Goal: Task Accomplishment & Management: Manage account settings

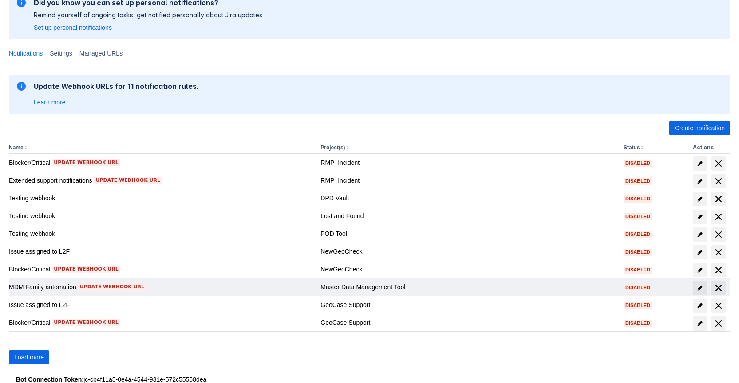
scroll to position [99, 0]
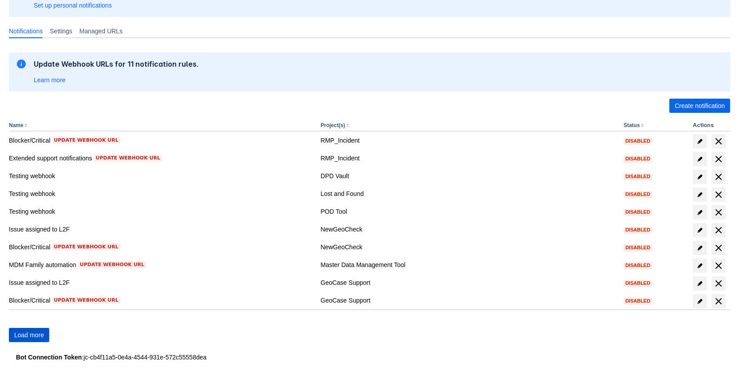
click at [28, 340] on span "Load more" at bounding box center [29, 335] width 30 height 14
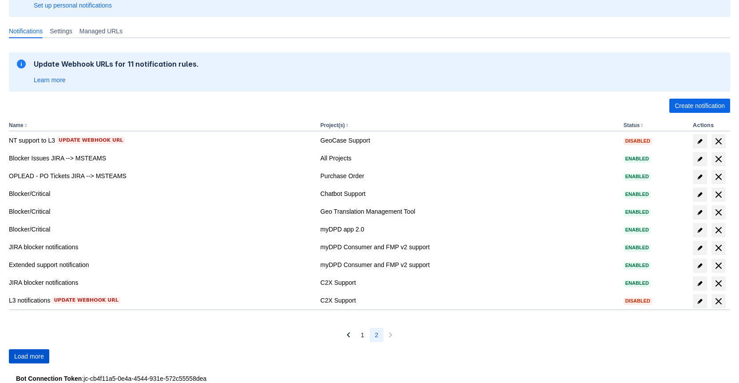
click at [30, 354] on span "Load more" at bounding box center [29, 356] width 30 height 14
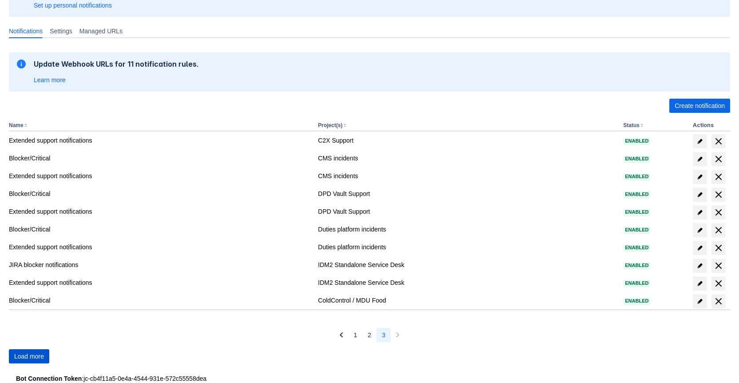
click at [30, 353] on span "Load more" at bounding box center [29, 356] width 30 height 14
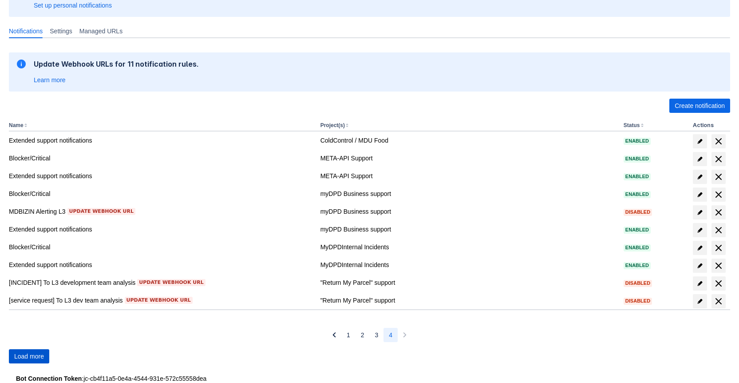
click at [30, 353] on span "Load more" at bounding box center [29, 356] width 30 height 14
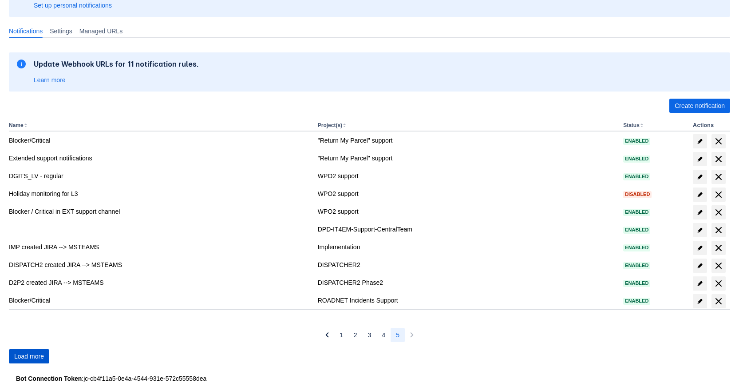
click at [30, 353] on span "Load more" at bounding box center [29, 356] width 30 height 14
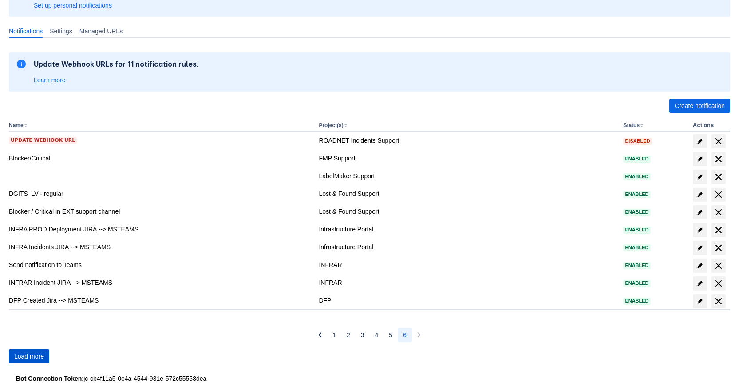
click at [30, 353] on span "Load more" at bounding box center [29, 356] width 30 height 14
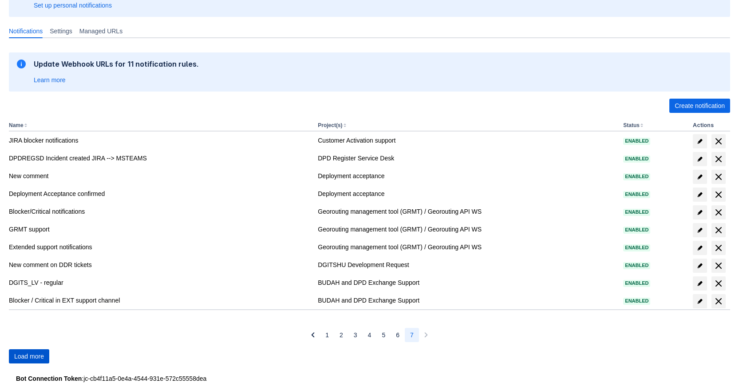
click at [30, 353] on span "Load more" at bounding box center [29, 356] width 30 height 14
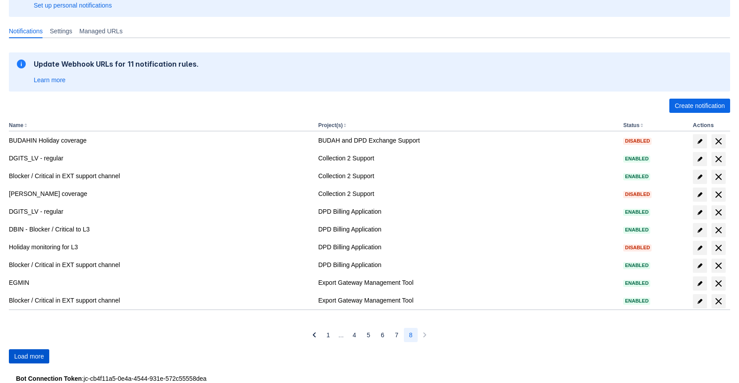
click at [30, 353] on span "Load more" at bounding box center [29, 356] width 30 height 14
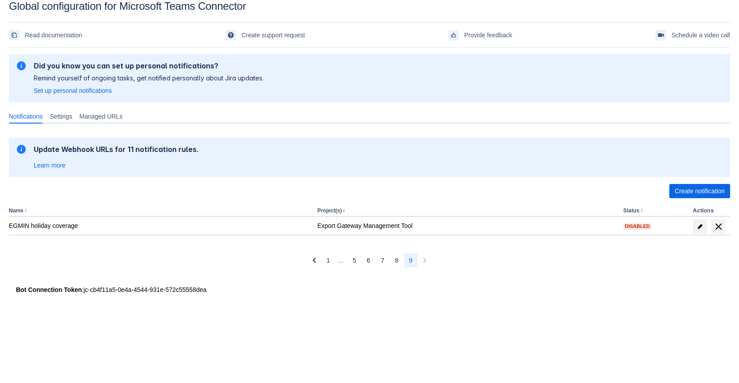
scroll to position [13, 0]
click at [328, 262] on span "1" at bounding box center [329, 260] width 4 height 14
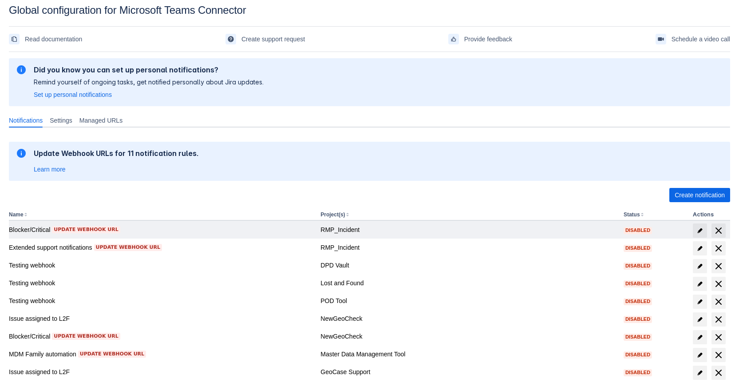
scroll to position [0, 0]
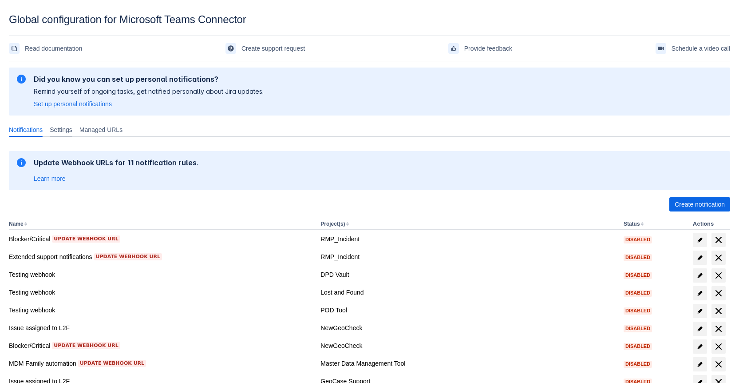
click at [67, 131] on span "Settings" at bounding box center [61, 129] width 23 height 9
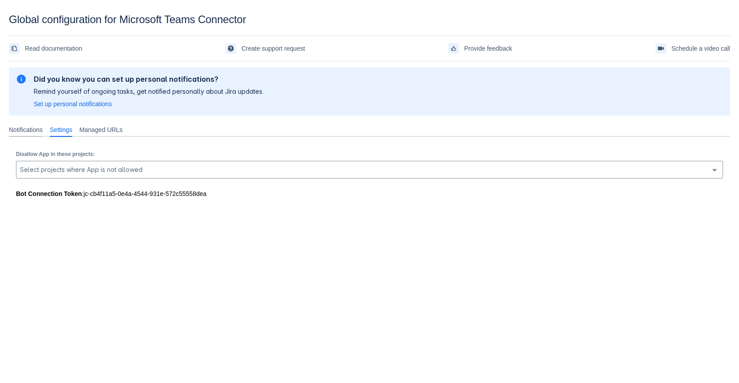
click at [22, 128] on span "Notifications" at bounding box center [26, 129] width 34 height 9
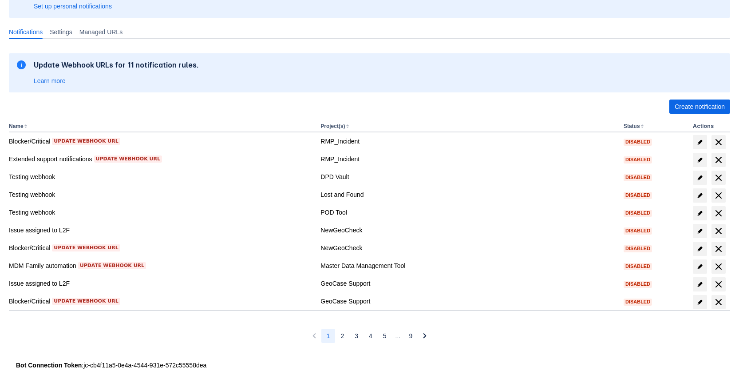
scroll to position [106, 0]
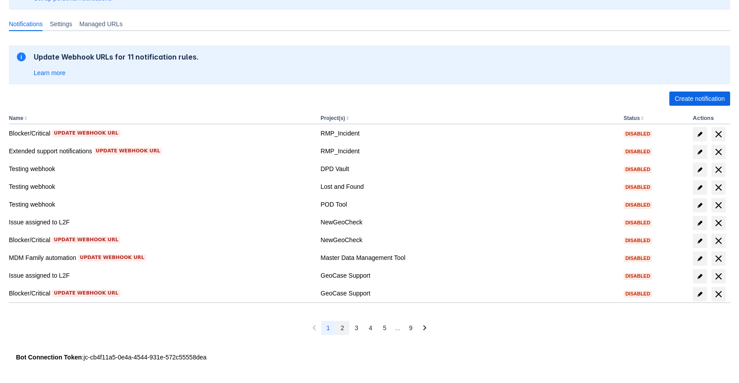
click at [337, 326] on button "2" at bounding box center [342, 327] width 14 height 14
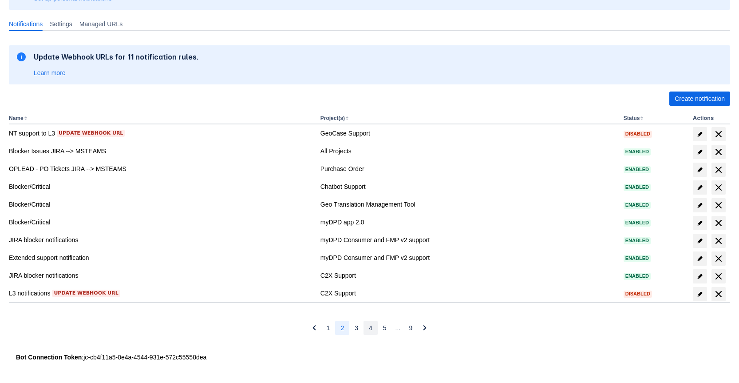
click at [367, 328] on button "4" at bounding box center [370, 327] width 14 height 14
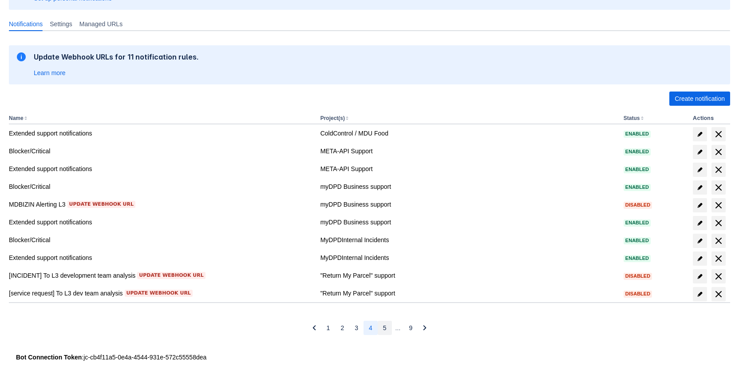
click at [383, 330] on span "5" at bounding box center [385, 327] width 4 height 14
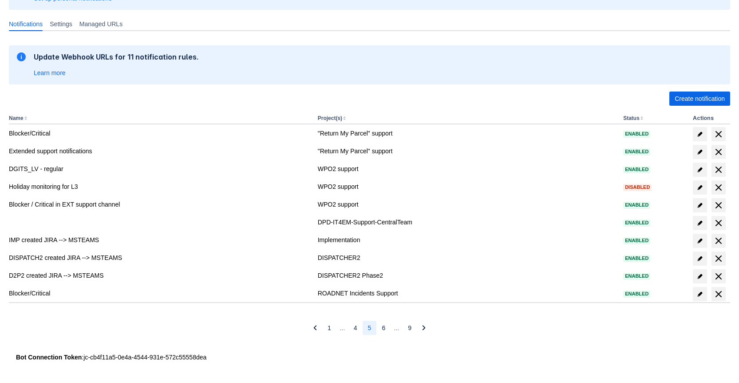
click at [396, 331] on span "Skipped pages from 7 to 8 …" at bounding box center [396, 327] width 5 height 9
click at [380, 328] on button "6" at bounding box center [383, 327] width 14 height 14
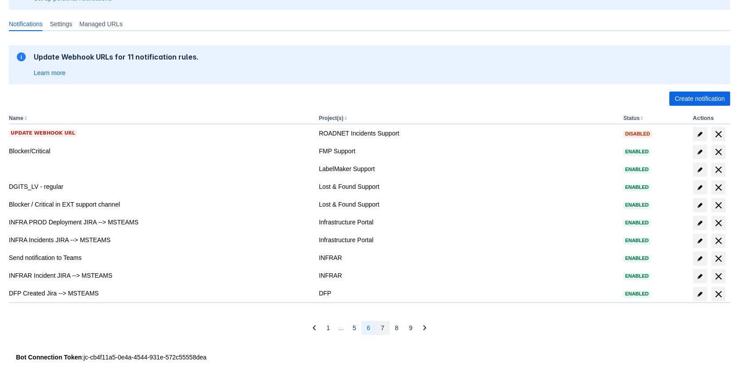
click at [381, 328] on span "7" at bounding box center [383, 327] width 4 height 14
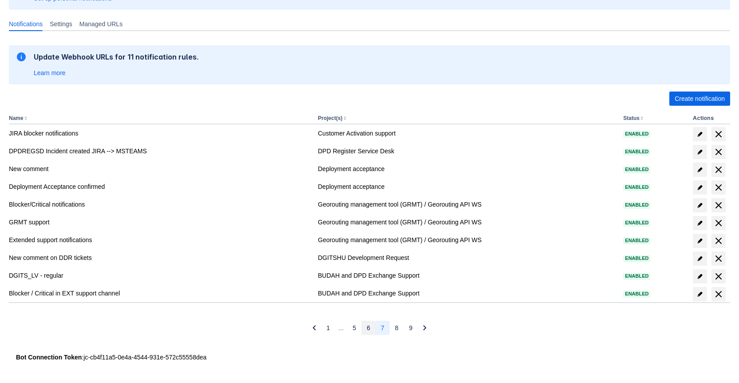
click at [367, 327] on span "6" at bounding box center [369, 327] width 4 height 14
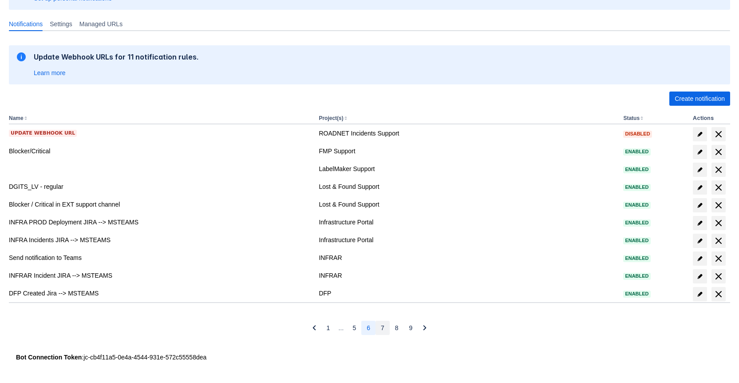
click at [383, 328] on span "7" at bounding box center [383, 327] width 4 height 14
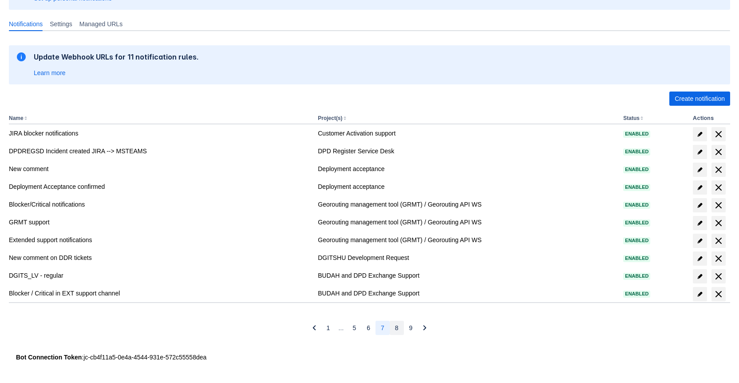
click at [397, 331] on span "8" at bounding box center [397, 327] width 4 height 14
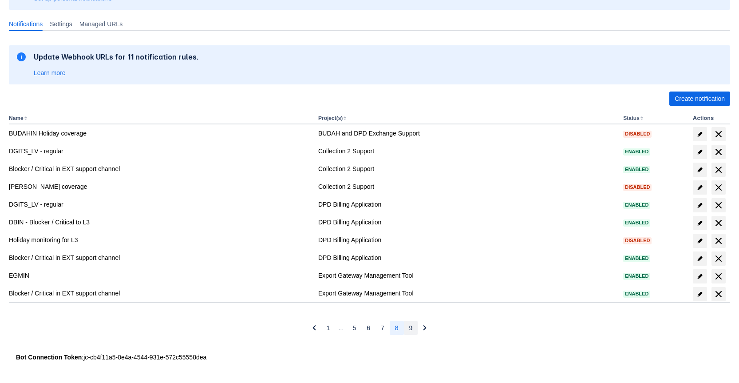
click at [408, 331] on button "9" at bounding box center [411, 327] width 14 height 14
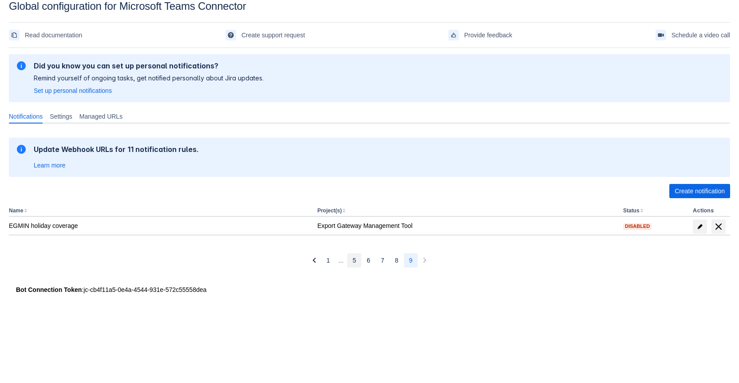
click at [355, 261] on span "5" at bounding box center [354, 260] width 4 height 14
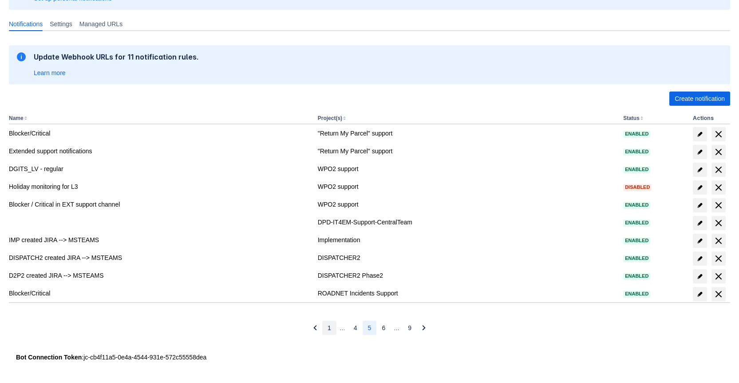
click at [332, 332] on button "1" at bounding box center [329, 327] width 14 height 14
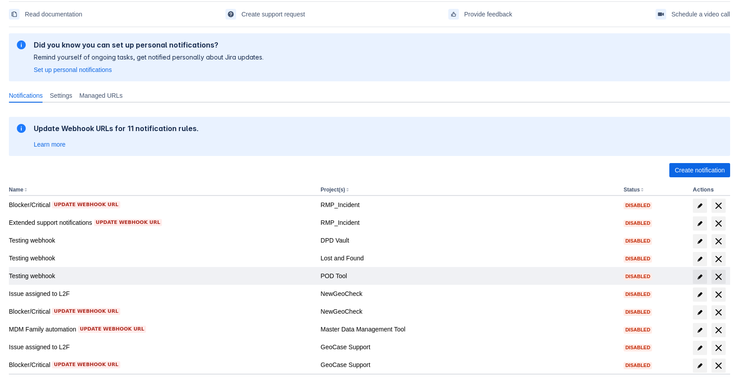
scroll to position [17, 0]
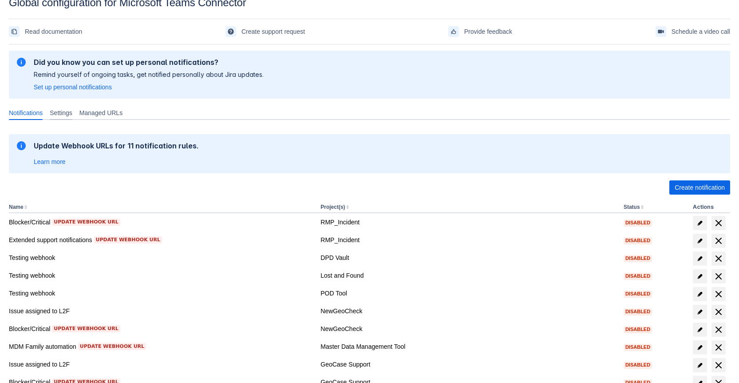
click at [72, 114] on span "Settings" at bounding box center [61, 112] width 23 height 9
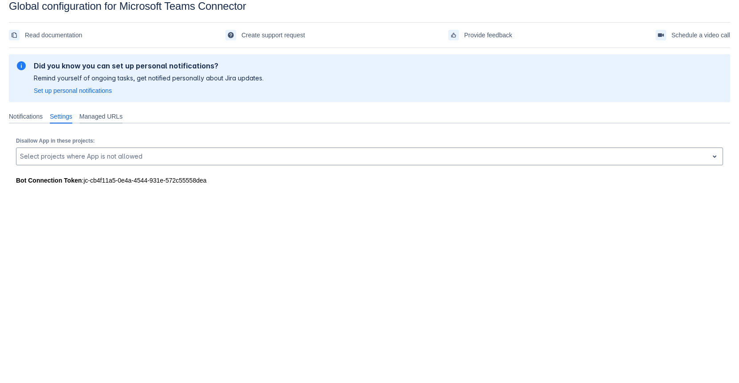
click at [96, 119] on span "Managed URLs" at bounding box center [100, 116] width 43 height 9
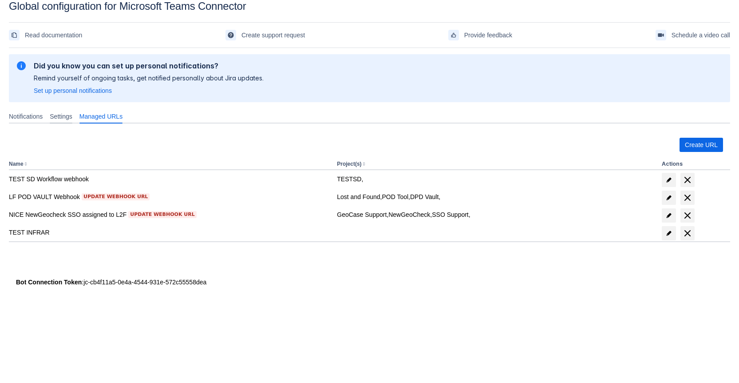
click at [64, 117] on span "Settings" at bounding box center [61, 116] width 23 height 9
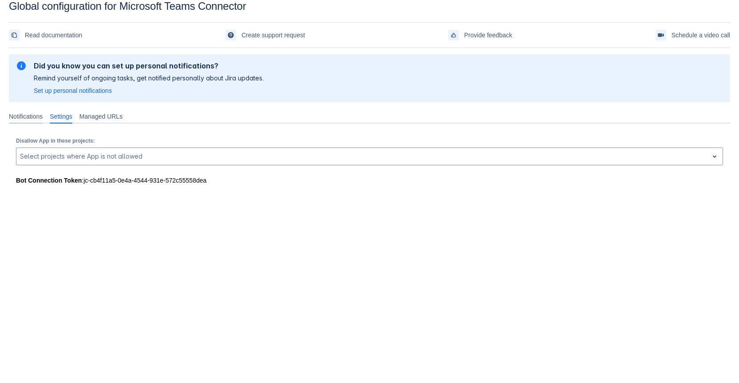
click at [25, 118] on span "Notifications" at bounding box center [26, 116] width 34 height 9
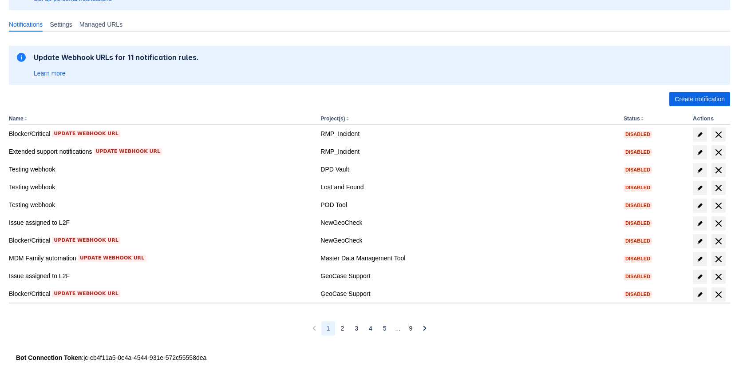
scroll to position [106, 0]
click at [641, 118] on th "Status" at bounding box center [654, 119] width 69 height 12
click at [632, 119] on button "Status" at bounding box center [632, 118] width 16 height 6
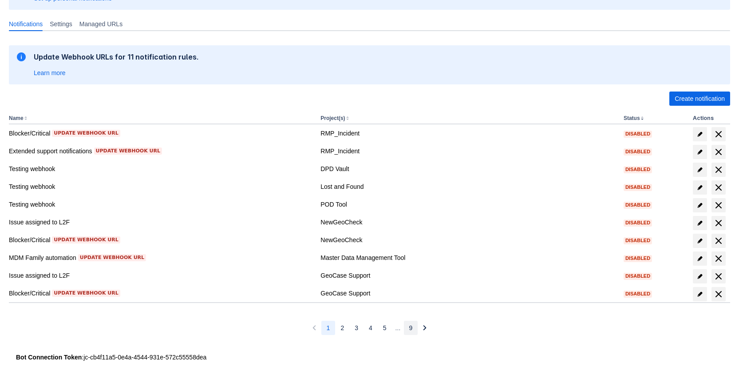
click at [412, 328] on span "9" at bounding box center [411, 327] width 4 height 14
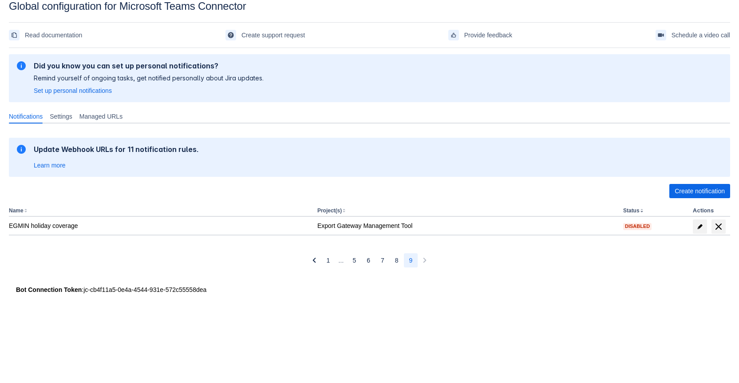
scroll to position [13, 0]
click at [398, 258] on span "8" at bounding box center [397, 260] width 4 height 14
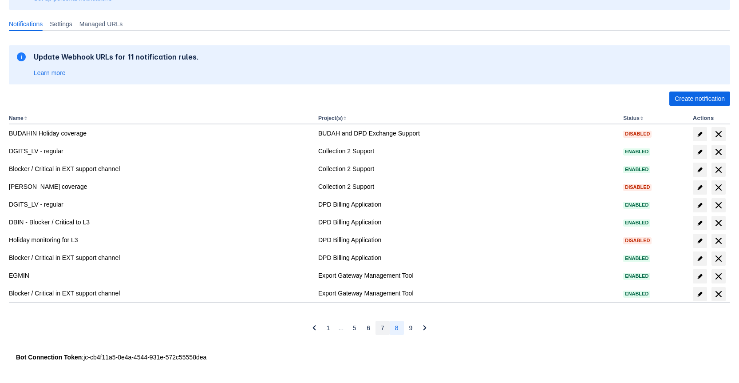
click at [377, 327] on button "7" at bounding box center [382, 327] width 14 height 14
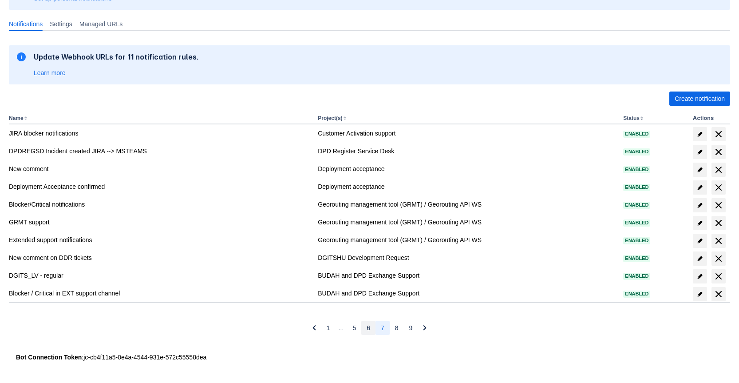
click at [375, 327] on ul "1 Skipped pages from 2 to 4 … 5 6 7 8 9" at bounding box center [369, 327] width 97 height 14
click at [364, 328] on button "6" at bounding box center [368, 327] width 14 height 14
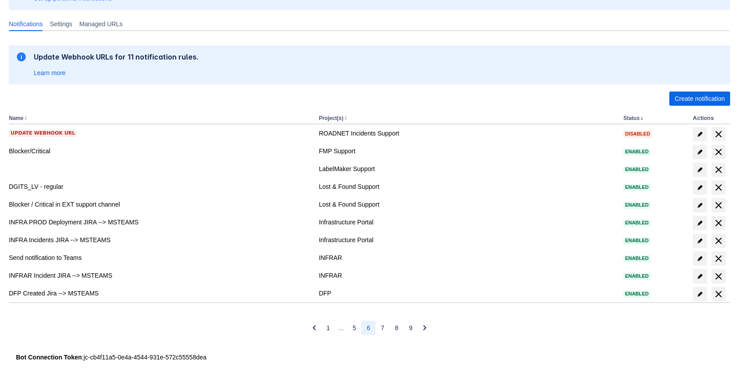
click at [364, 328] on button "6" at bounding box center [368, 327] width 14 height 14
click at [355, 328] on span "5" at bounding box center [354, 327] width 4 height 14
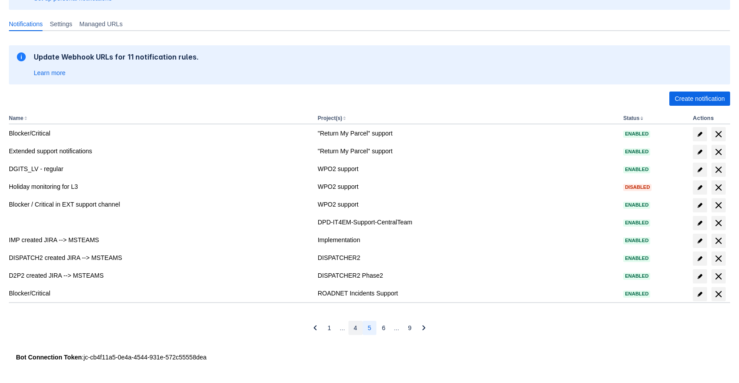
click at [354, 328] on span "4" at bounding box center [356, 327] width 4 height 14
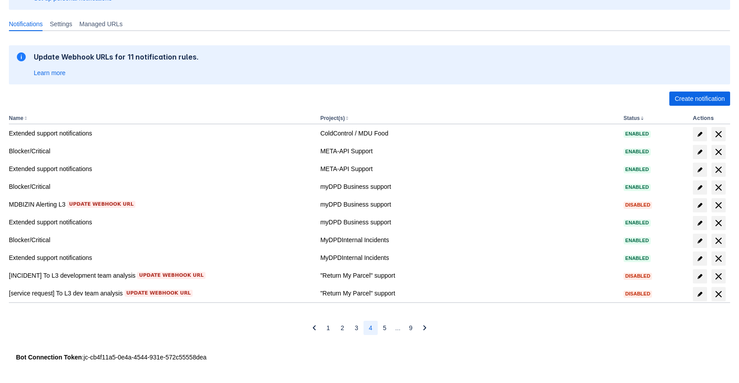
click at [353, 328] on button "3" at bounding box center [356, 327] width 14 height 14
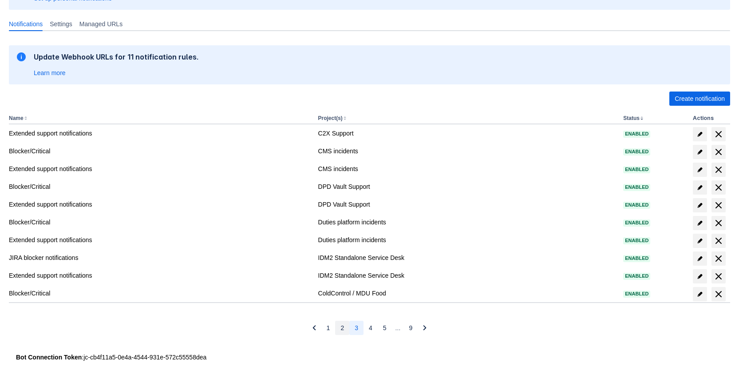
click at [348, 328] on button "2" at bounding box center [342, 327] width 14 height 14
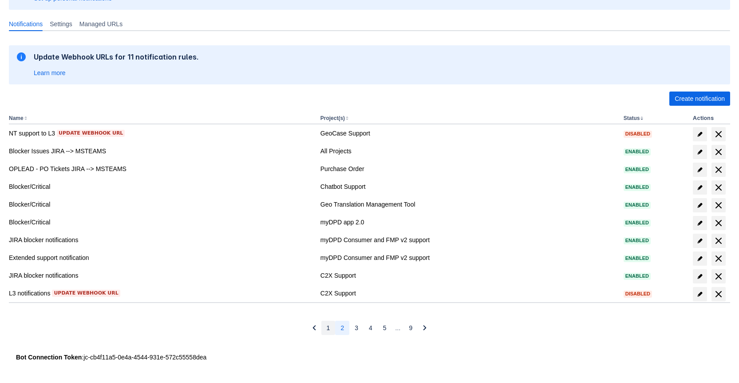
click at [326, 329] on button "1" at bounding box center [328, 327] width 14 height 14
